Goal: Navigation & Orientation: Find specific page/section

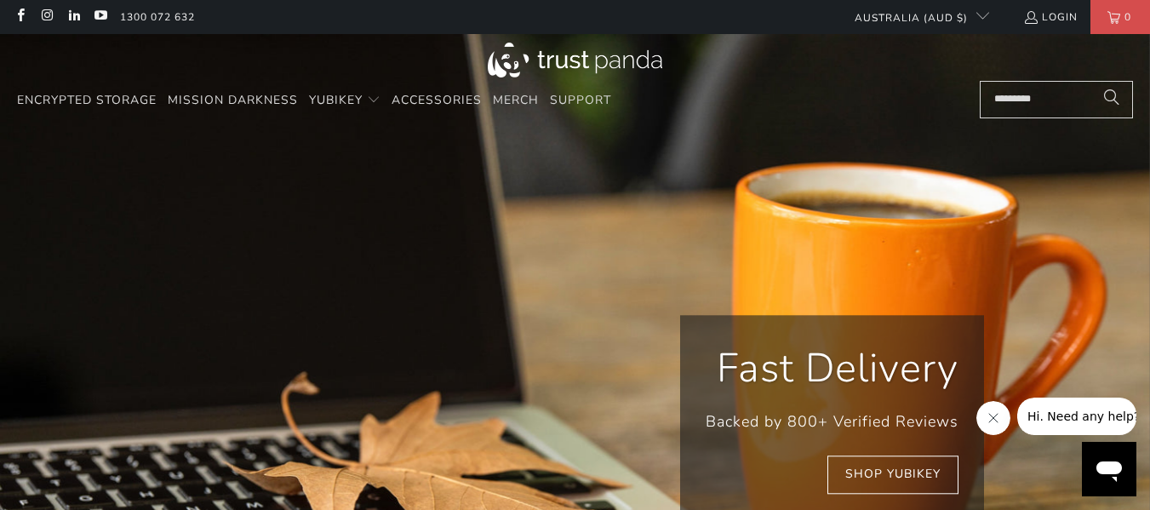
click at [715, 65] on div at bounding box center [575, 62] width 1116 height 38
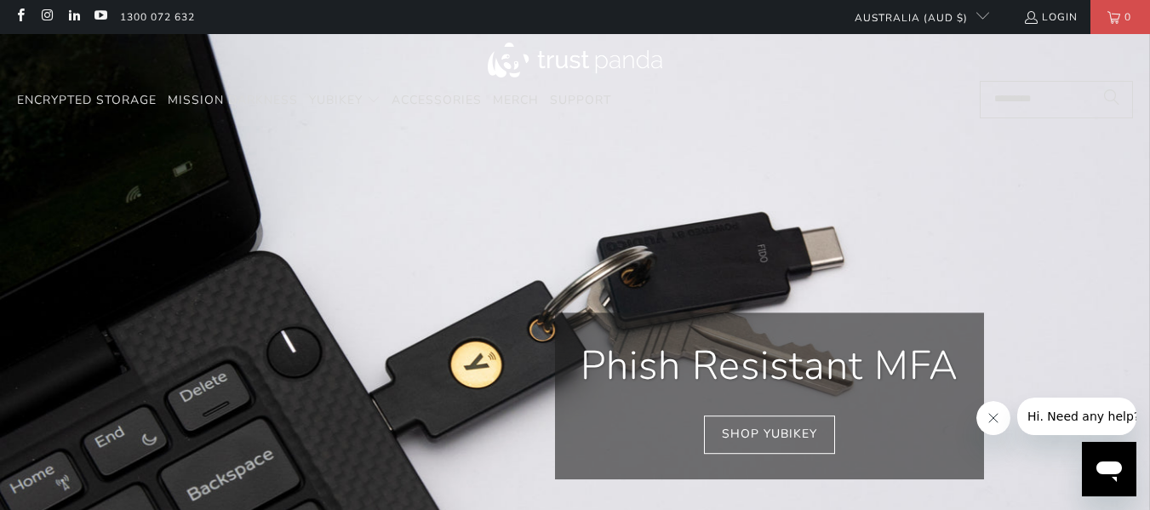
scroll to position [0, 1670]
click at [246, 103] on span "Mission Darkness" at bounding box center [233, 100] width 130 height 16
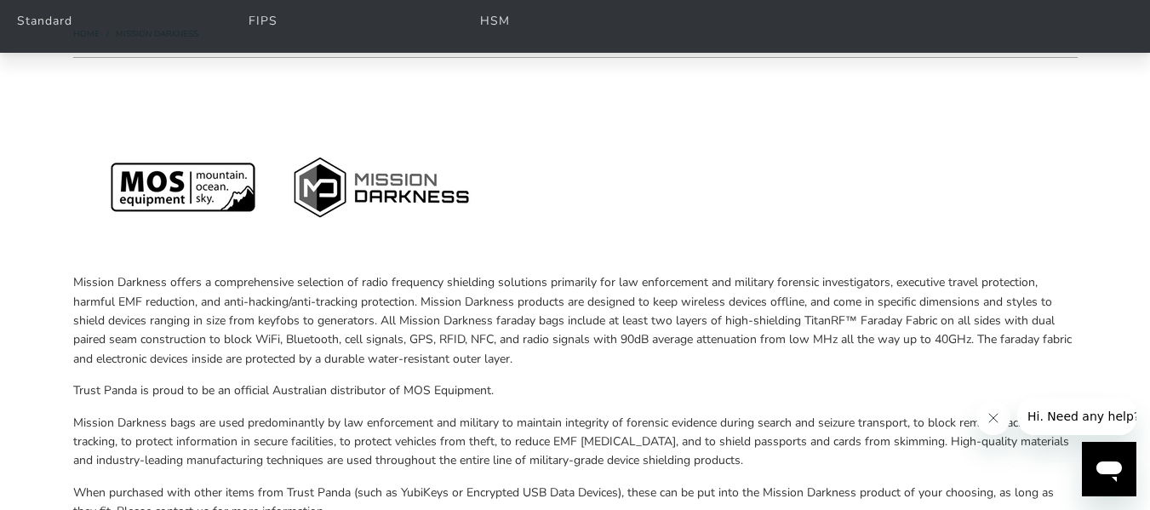
scroll to position [255, 0]
